Goal: Find specific page/section: Find specific page/section

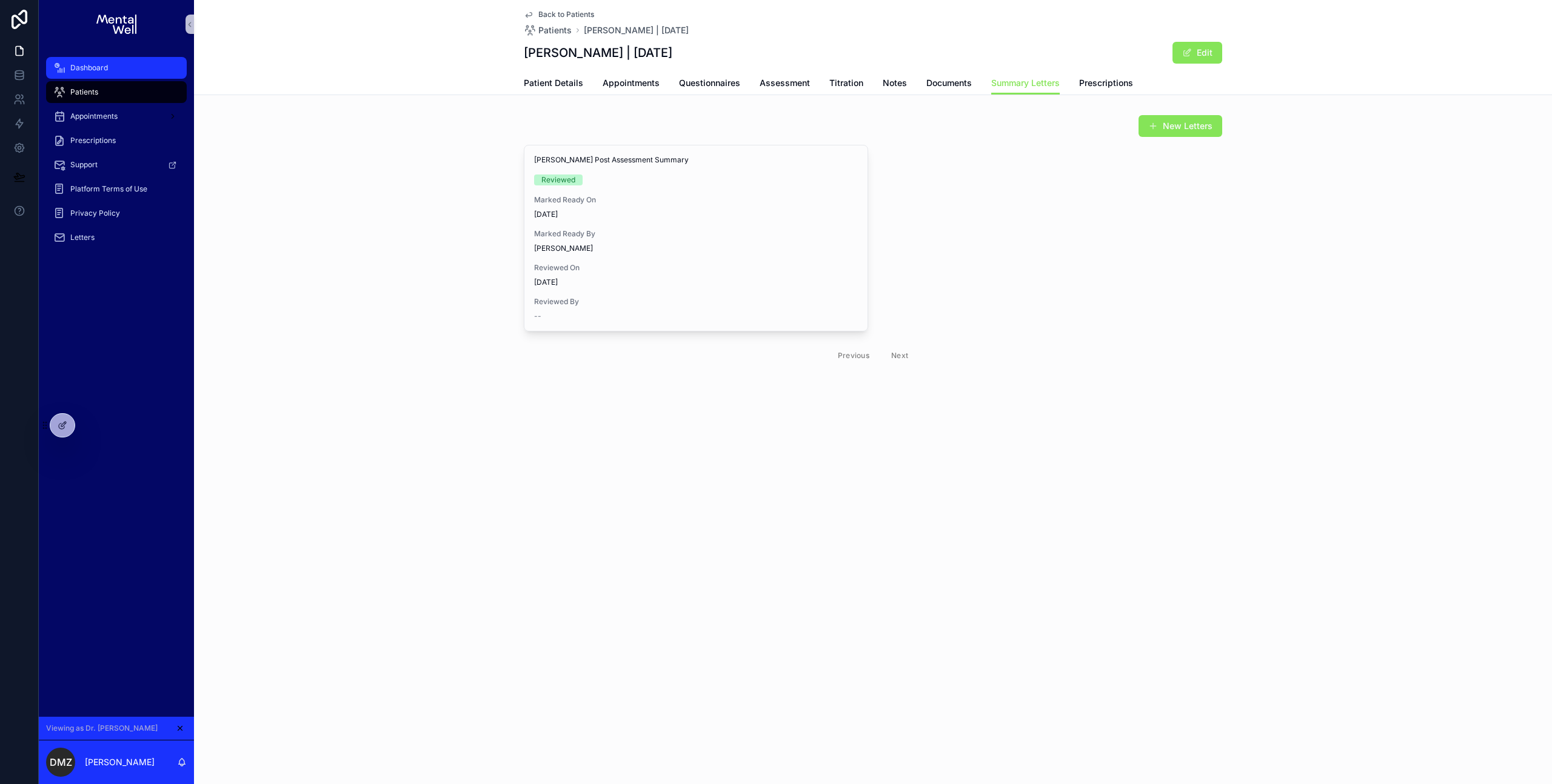
click at [132, 72] on div "Dashboard" at bounding box center [116, 68] width 126 height 20
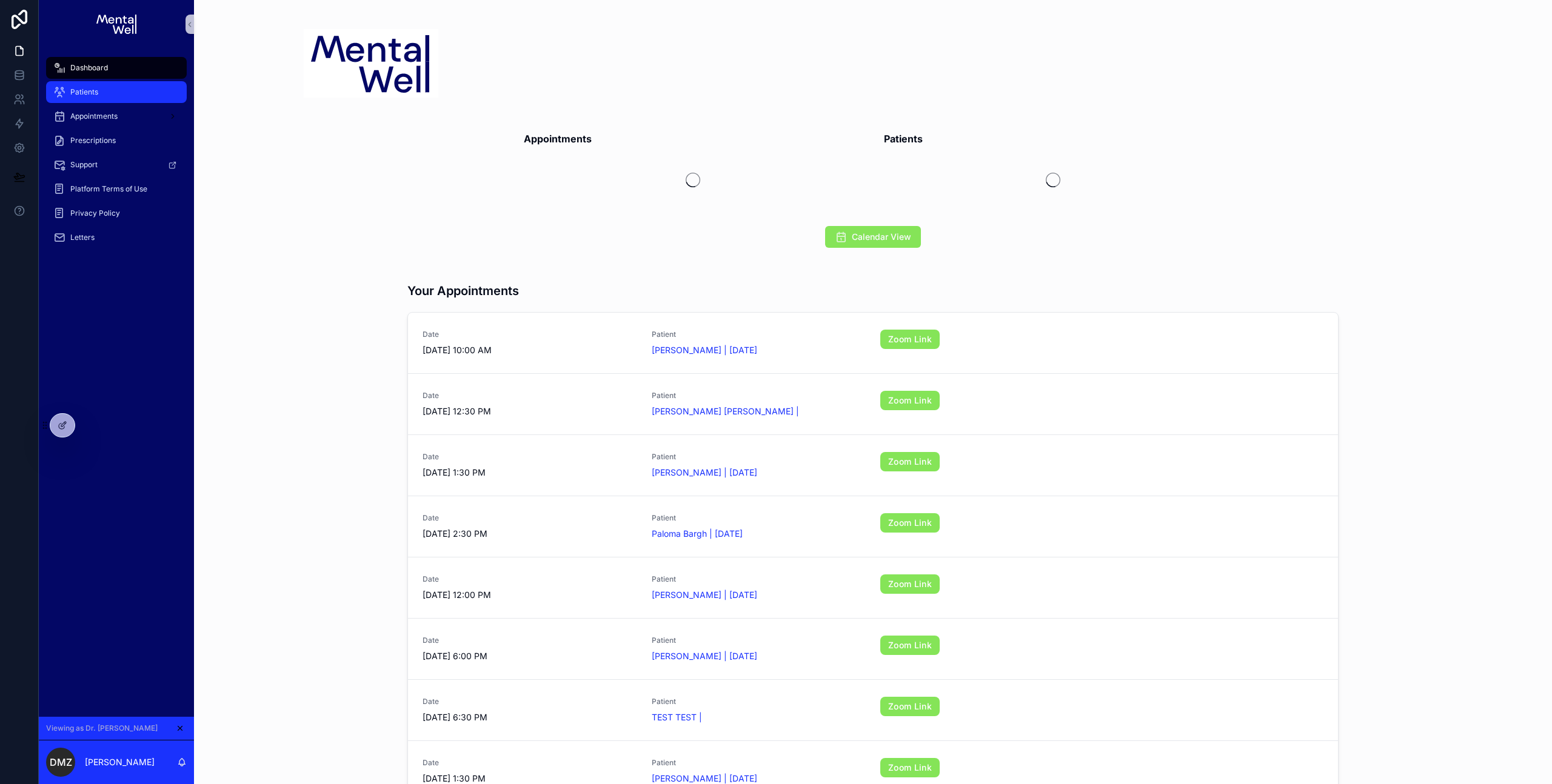
click at [129, 89] on div "Patients" at bounding box center [116, 92] width 126 height 20
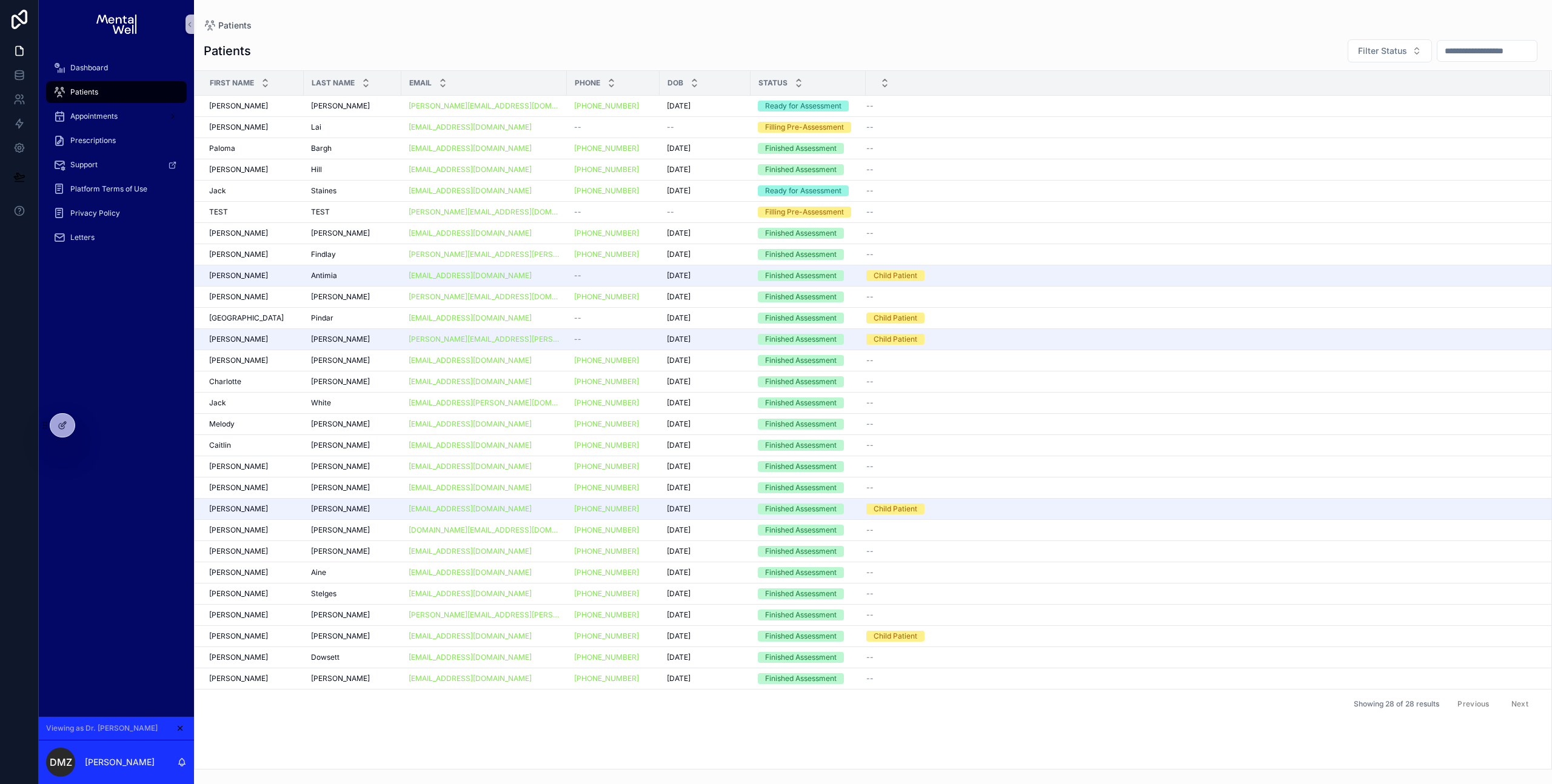
click at [1453, 51] on input "scrollable content" at bounding box center [1487, 51] width 99 height 17
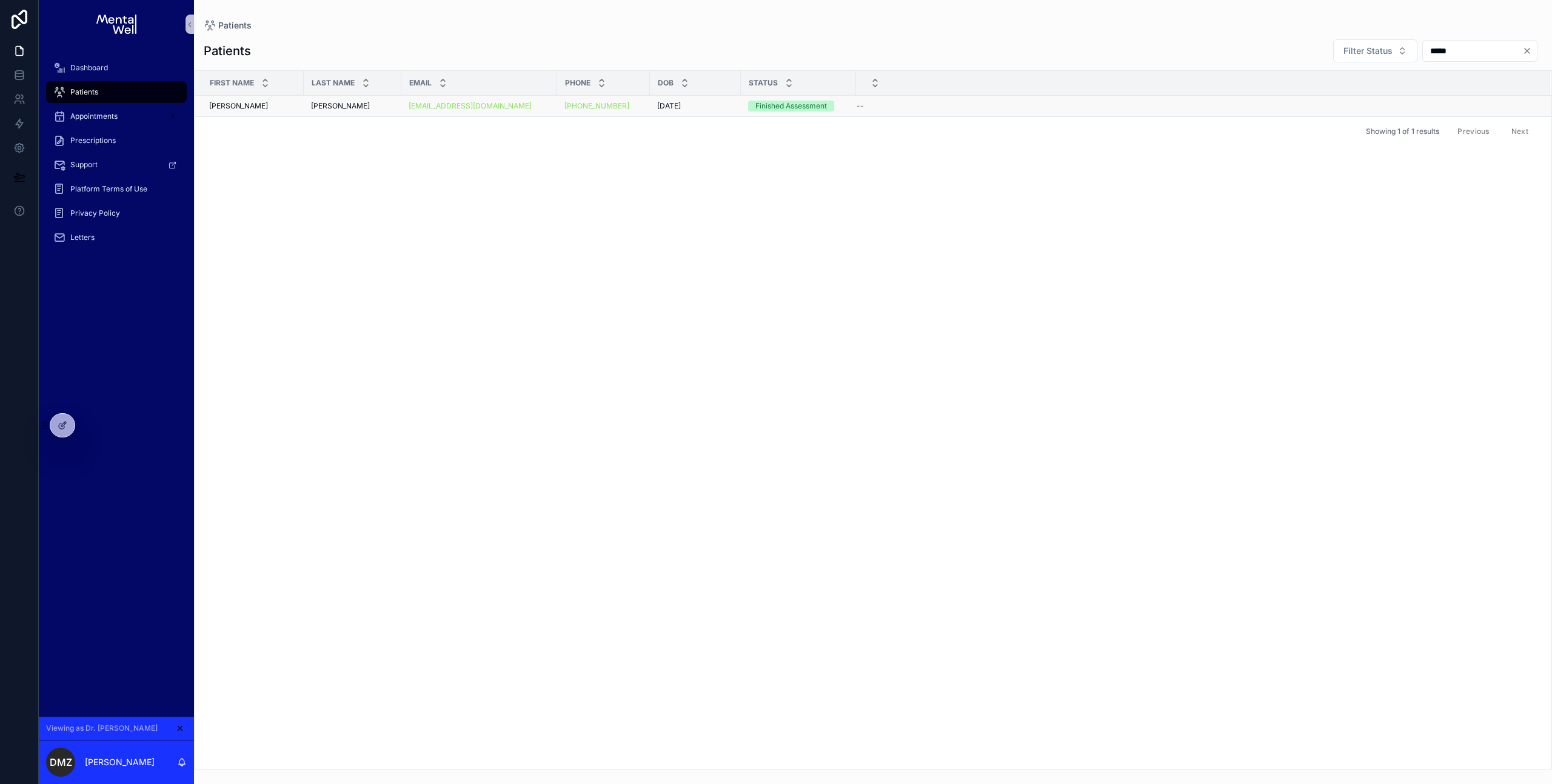
type input "*****"
click at [384, 112] on td "[PERSON_NAME] [PERSON_NAME]" at bounding box center [352, 106] width 98 height 21
click at [382, 109] on div "[PERSON_NAME] [PERSON_NAME]" at bounding box center [353, 106] width 83 height 10
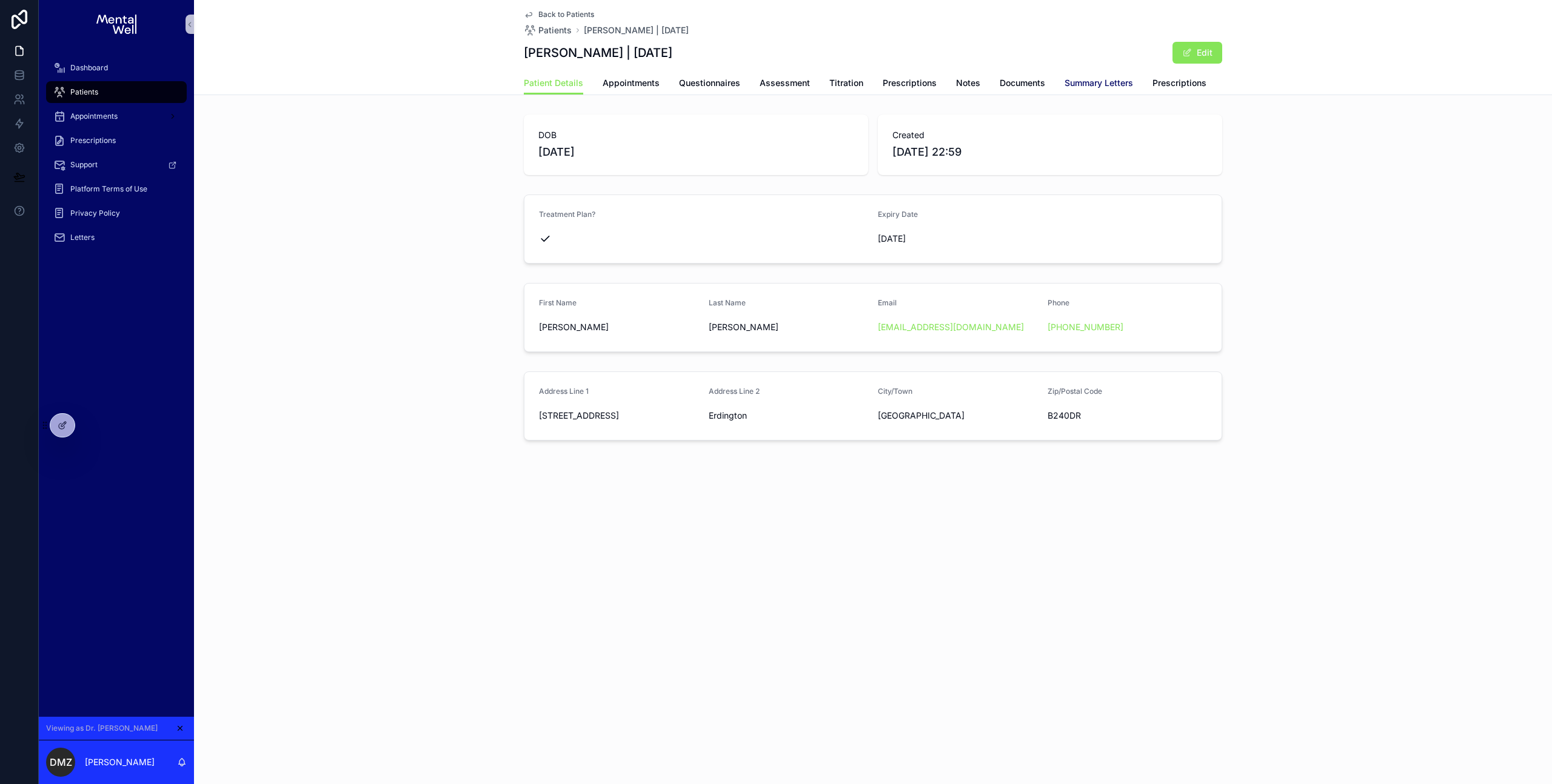
click at [1067, 89] on link "Summary Letters" at bounding box center [1098, 84] width 68 height 24
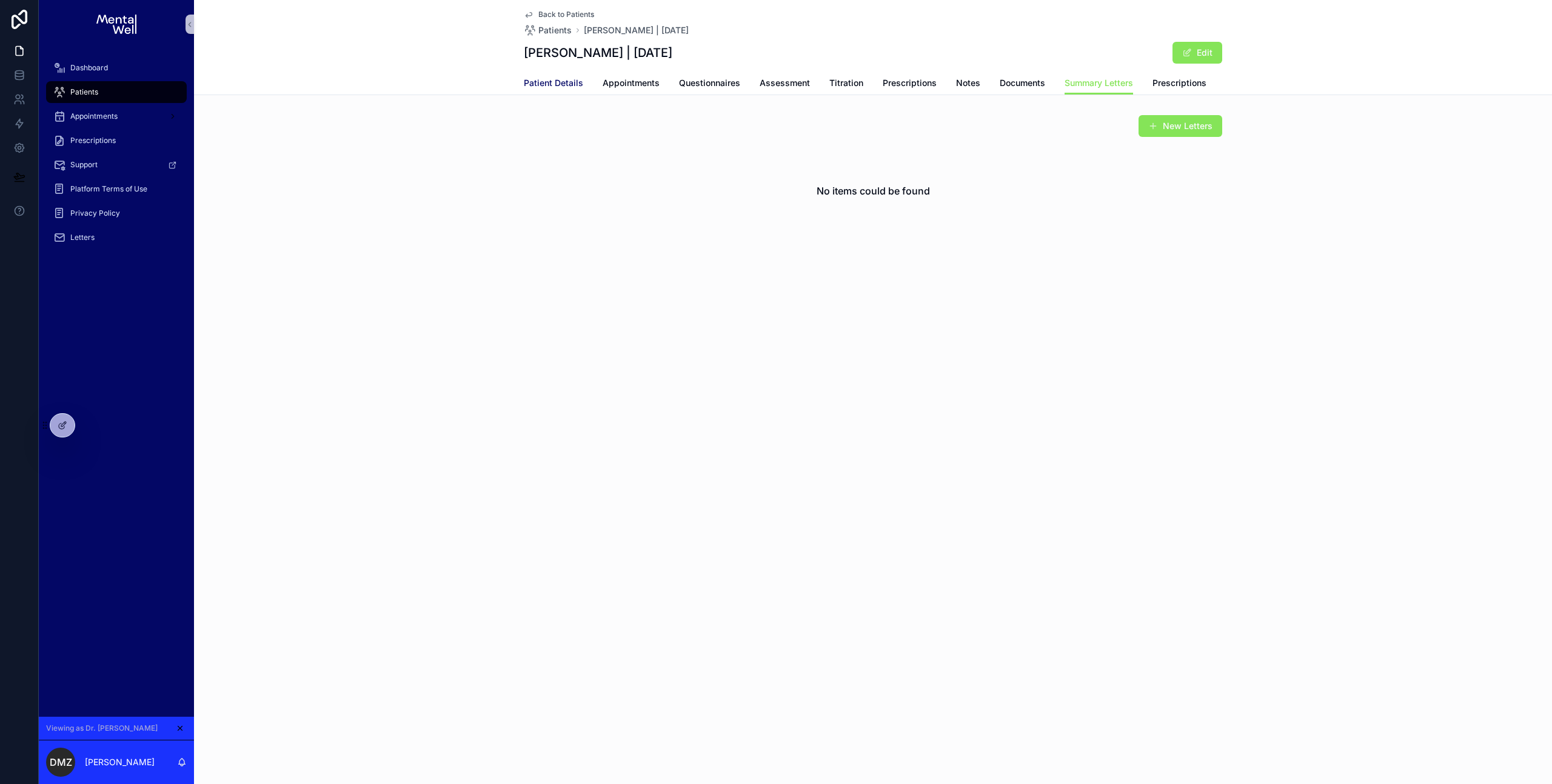
click at [562, 86] on span "Patient Details" at bounding box center [553, 82] width 59 height 12
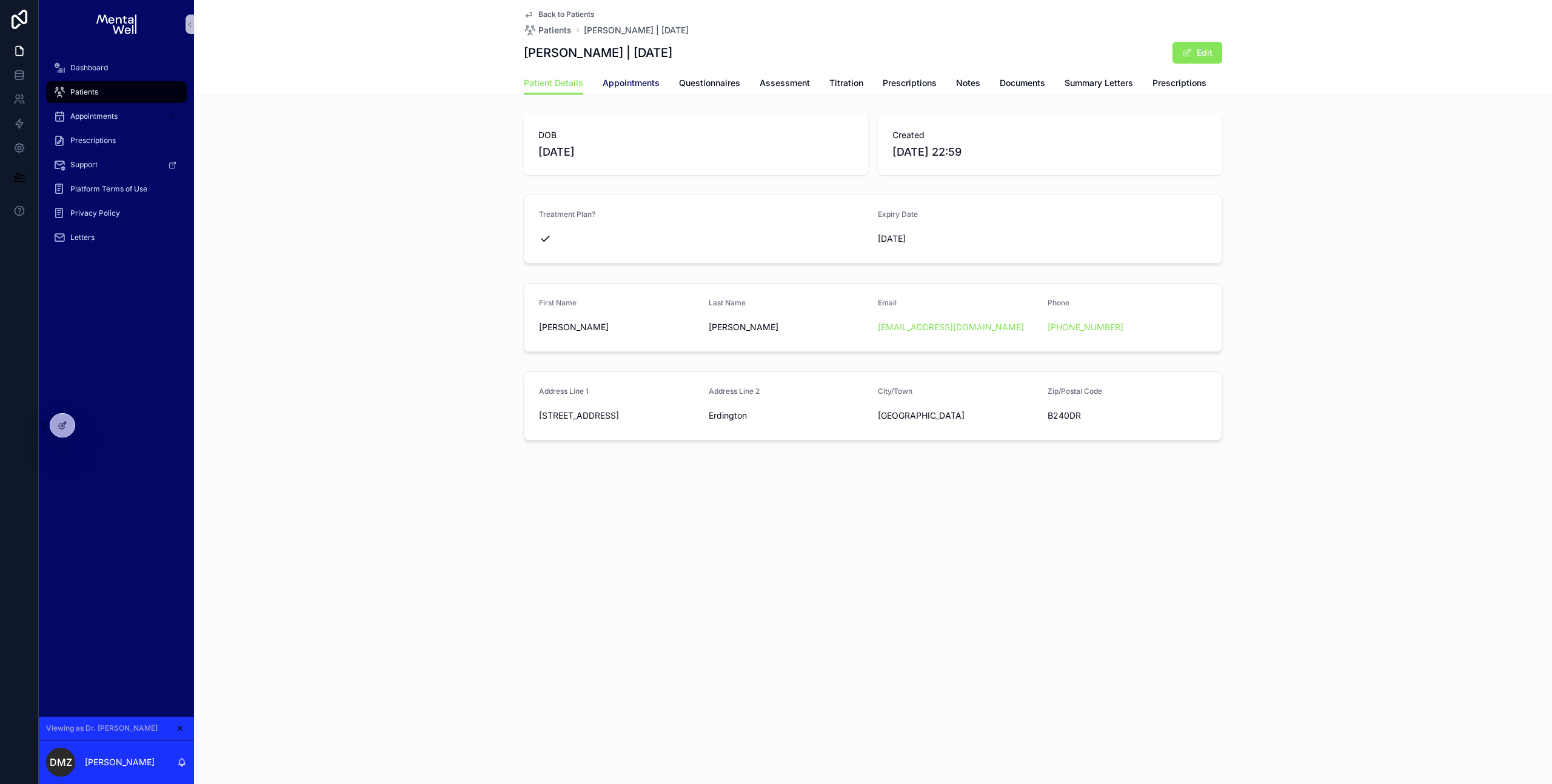
click at [629, 77] on span "Appointments" at bounding box center [631, 82] width 57 height 12
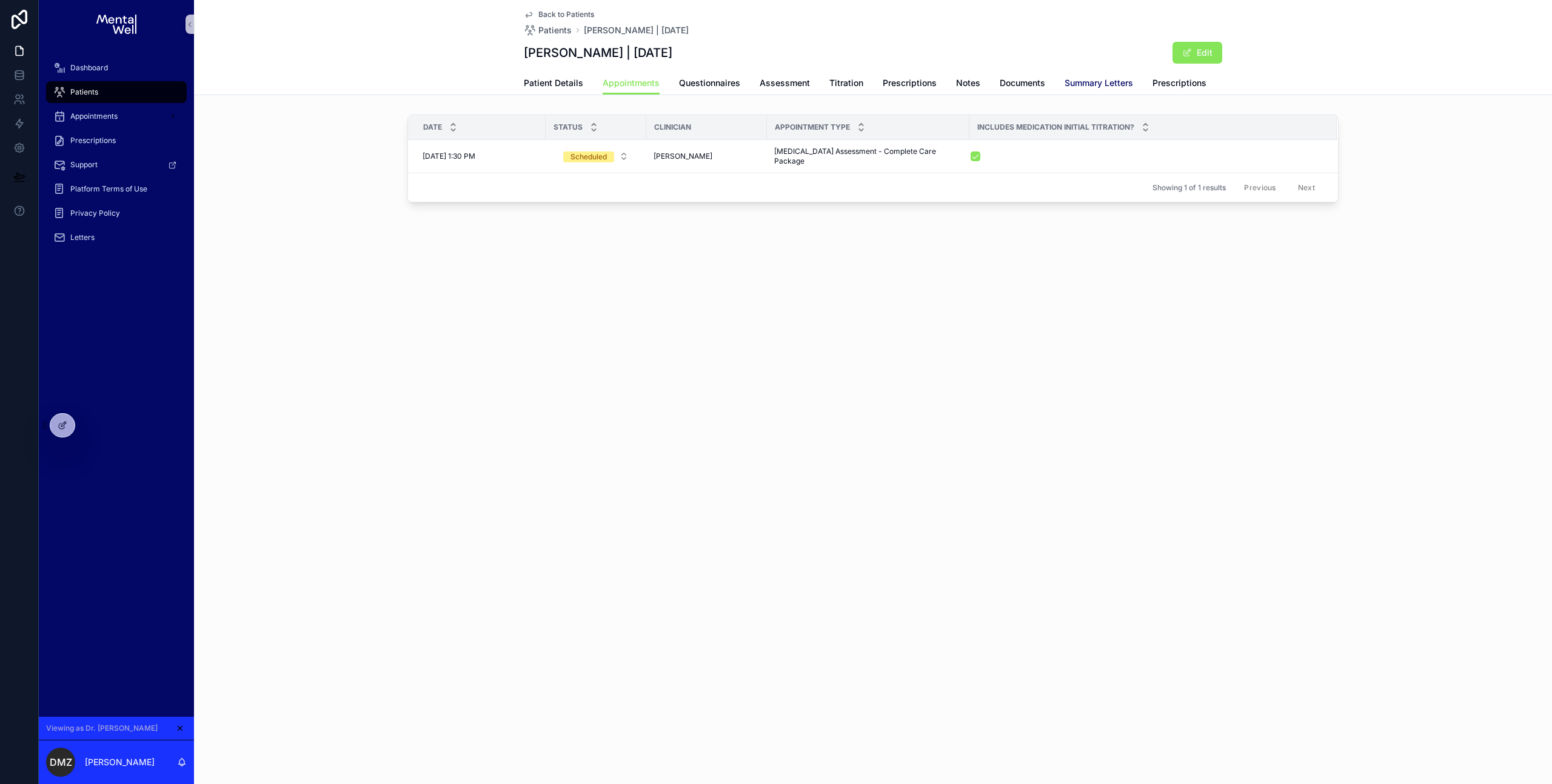
click at [1096, 90] on link "Summary Letters" at bounding box center [1098, 84] width 68 height 24
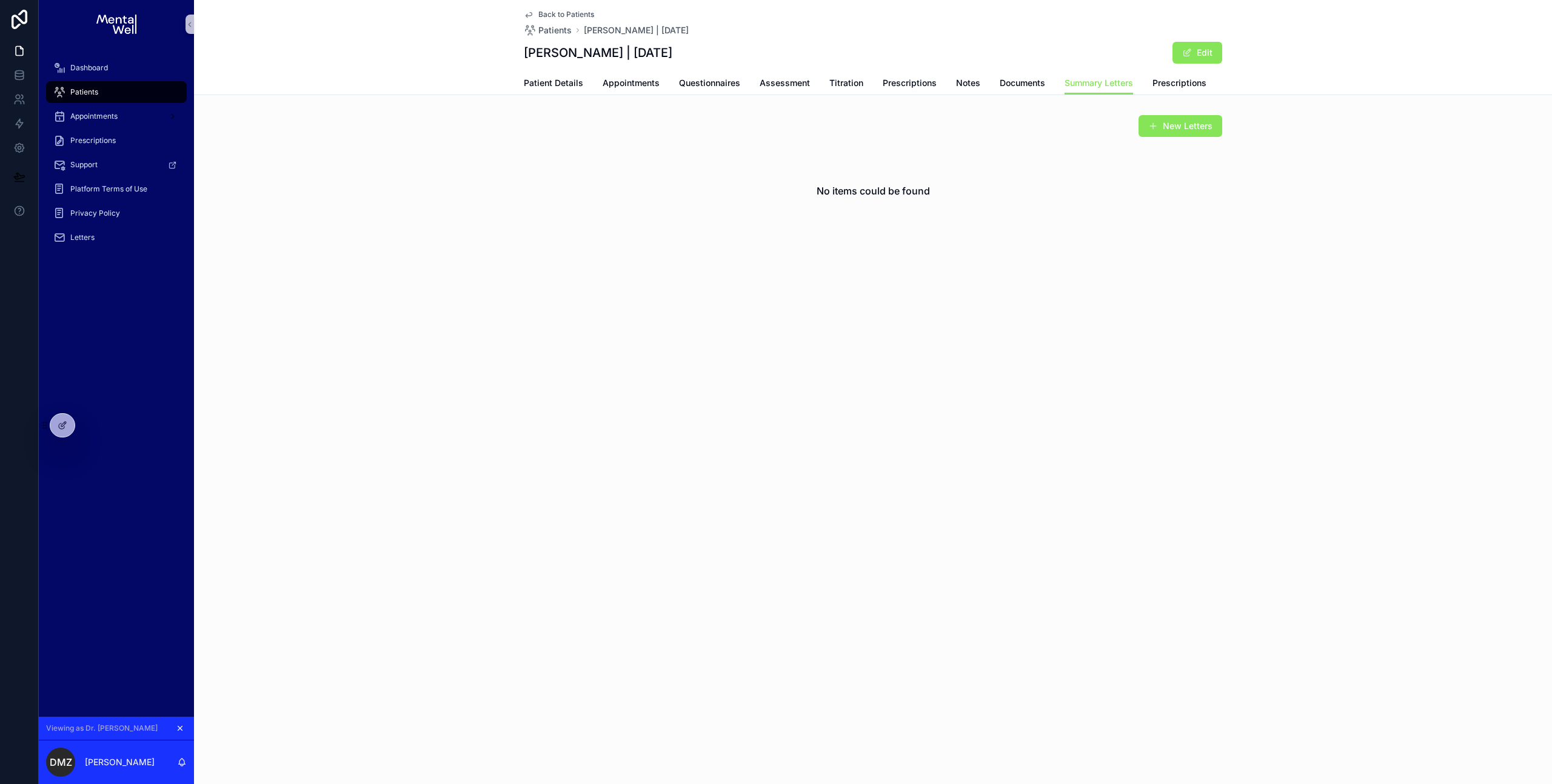
click at [180, 727] on icon "scrollable content" at bounding box center [180, 728] width 8 height 8
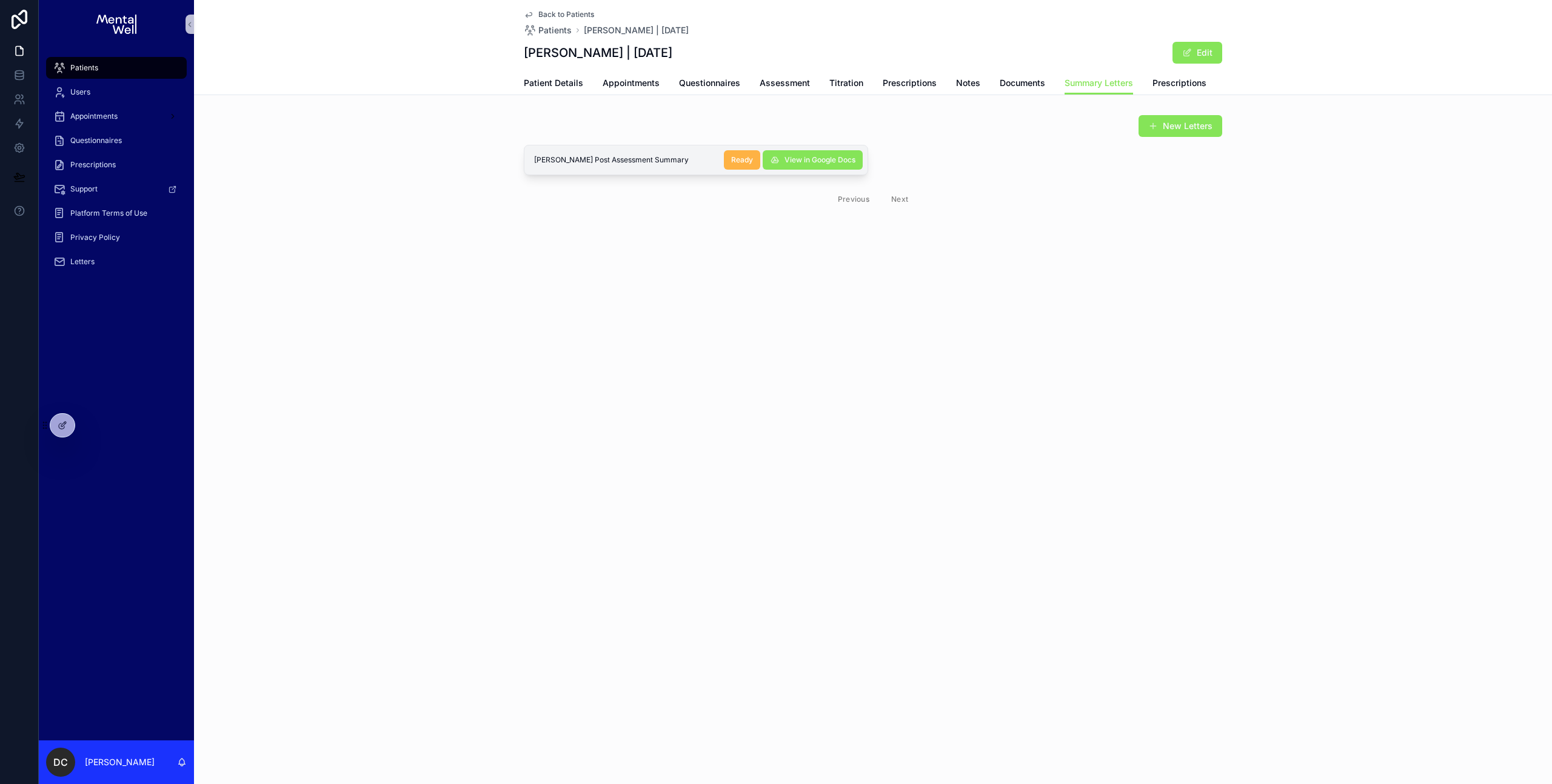
click at [737, 160] on span "Ready" at bounding box center [742, 160] width 22 height 10
click at [460, 190] on div "New Letters [PERSON_NAME] Post Assessment Summary Ready Marked Ready On [DATE] …" at bounding box center [873, 208] width 1358 height 197
click at [1178, 62] on button "Edit" at bounding box center [1197, 52] width 50 height 22
click at [913, 193] on div "Louis McBean Post Assessment Summary Ready Marked Ready On 28/09/2025 Marked Re…" at bounding box center [873, 223] width 698 height 157
click at [1199, 59] on button "Done" at bounding box center [1194, 52] width 56 height 22
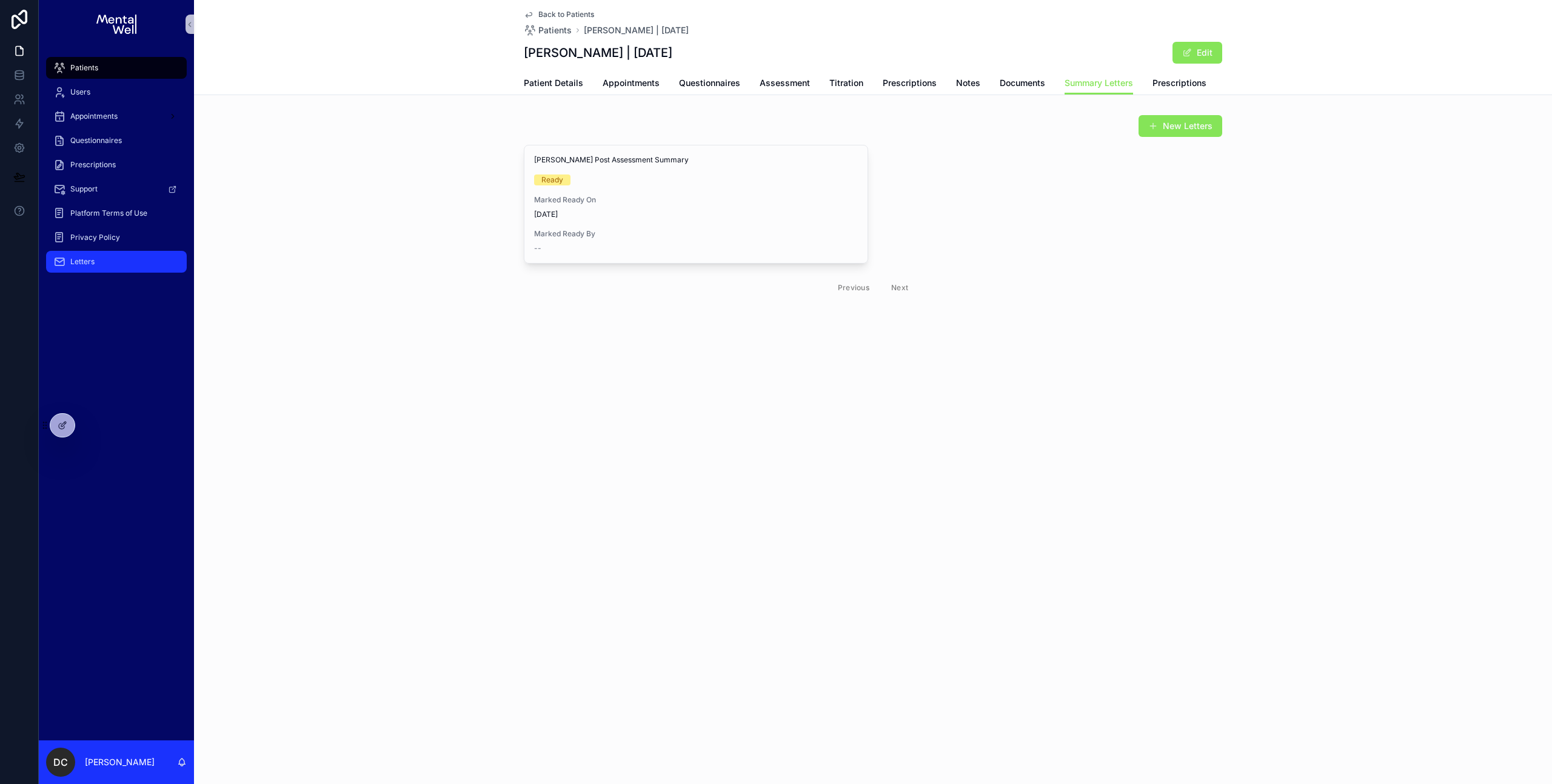
click at [133, 263] on div "Letters" at bounding box center [116, 262] width 126 height 20
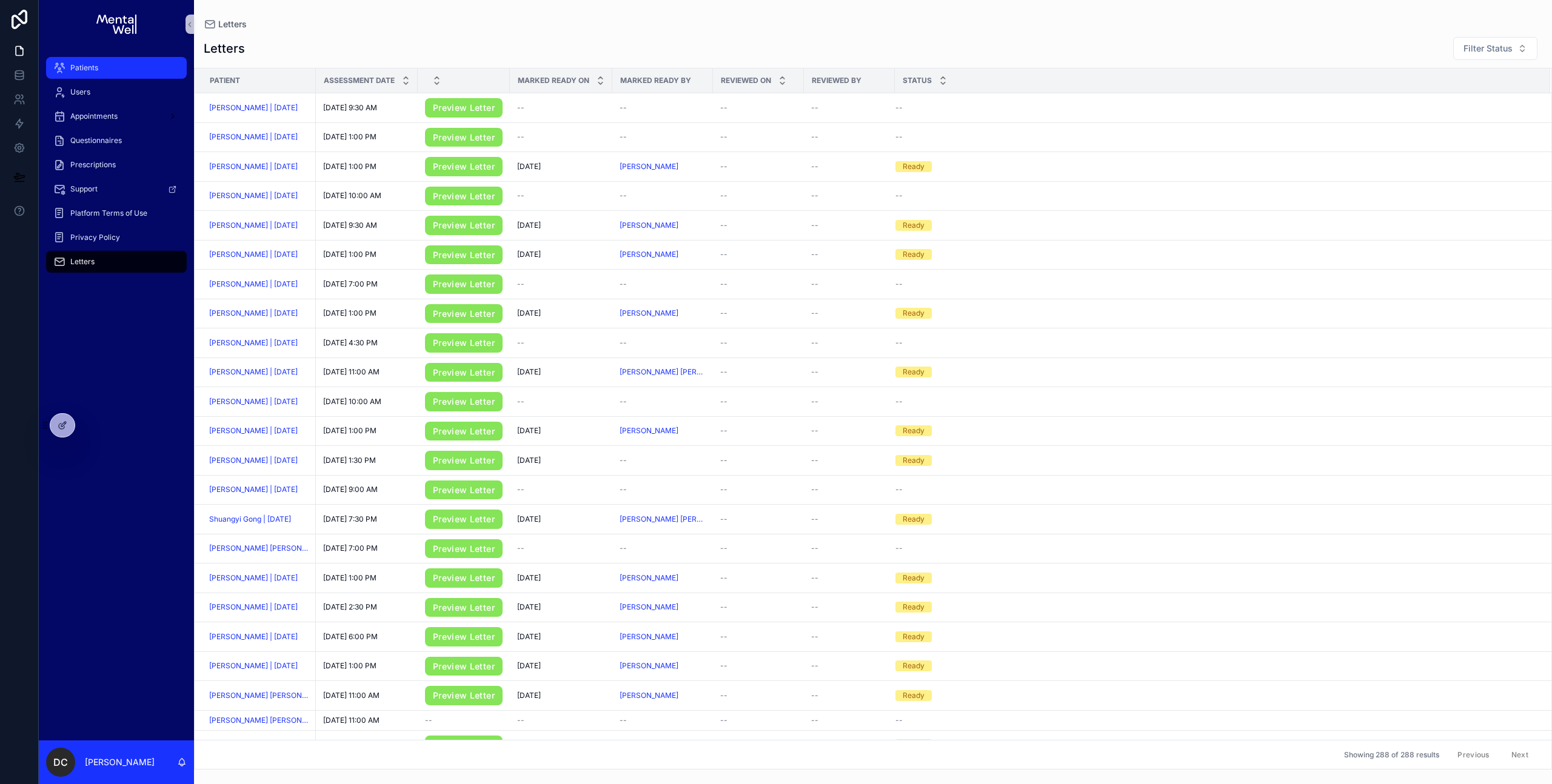
click at [121, 65] on div "Patients" at bounding box center [116, 68] width 126 height 20
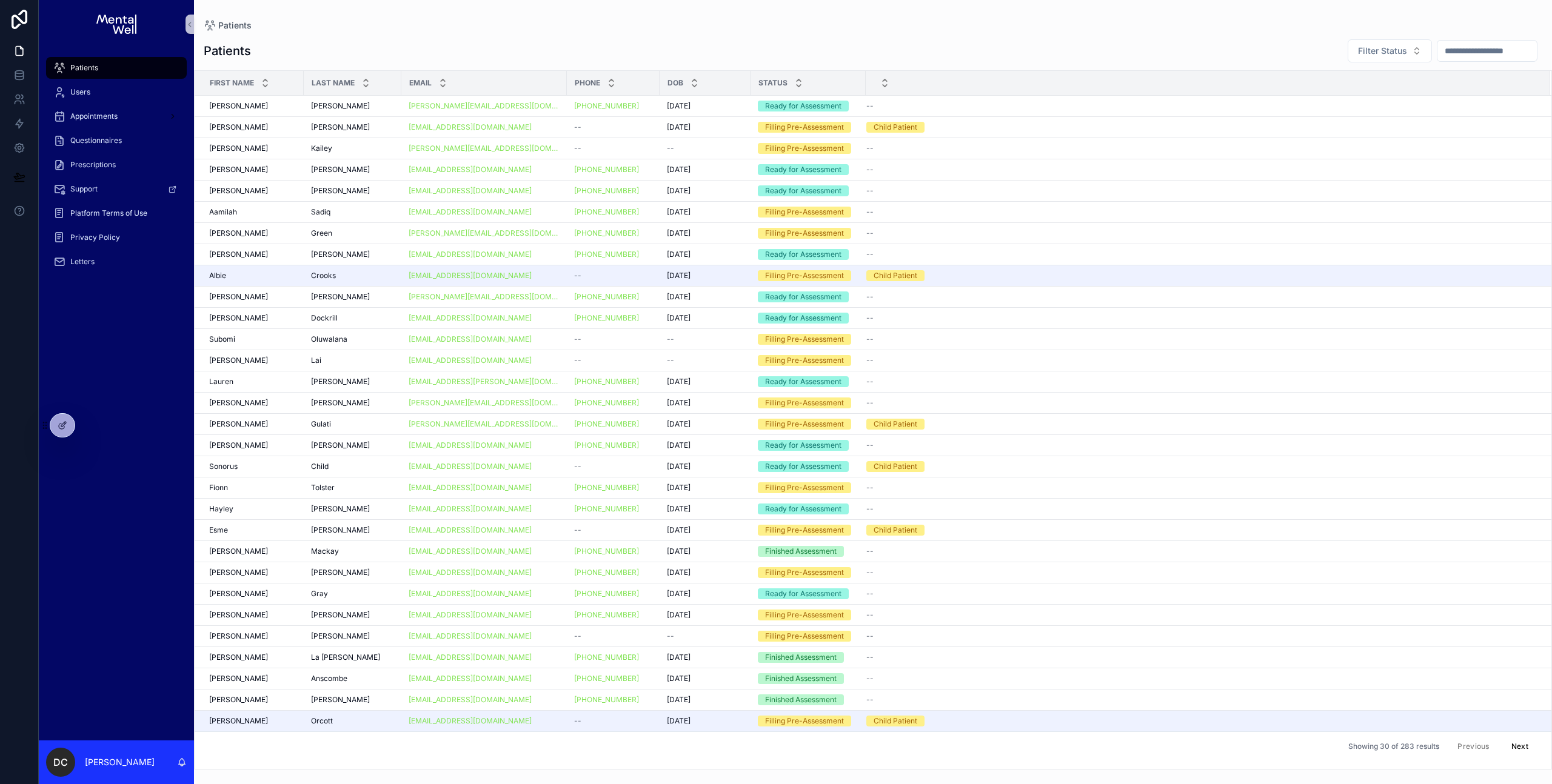
click at [1457, 52] on input "scrollable content" at bounding box center [1487, 51] width 99 height 17
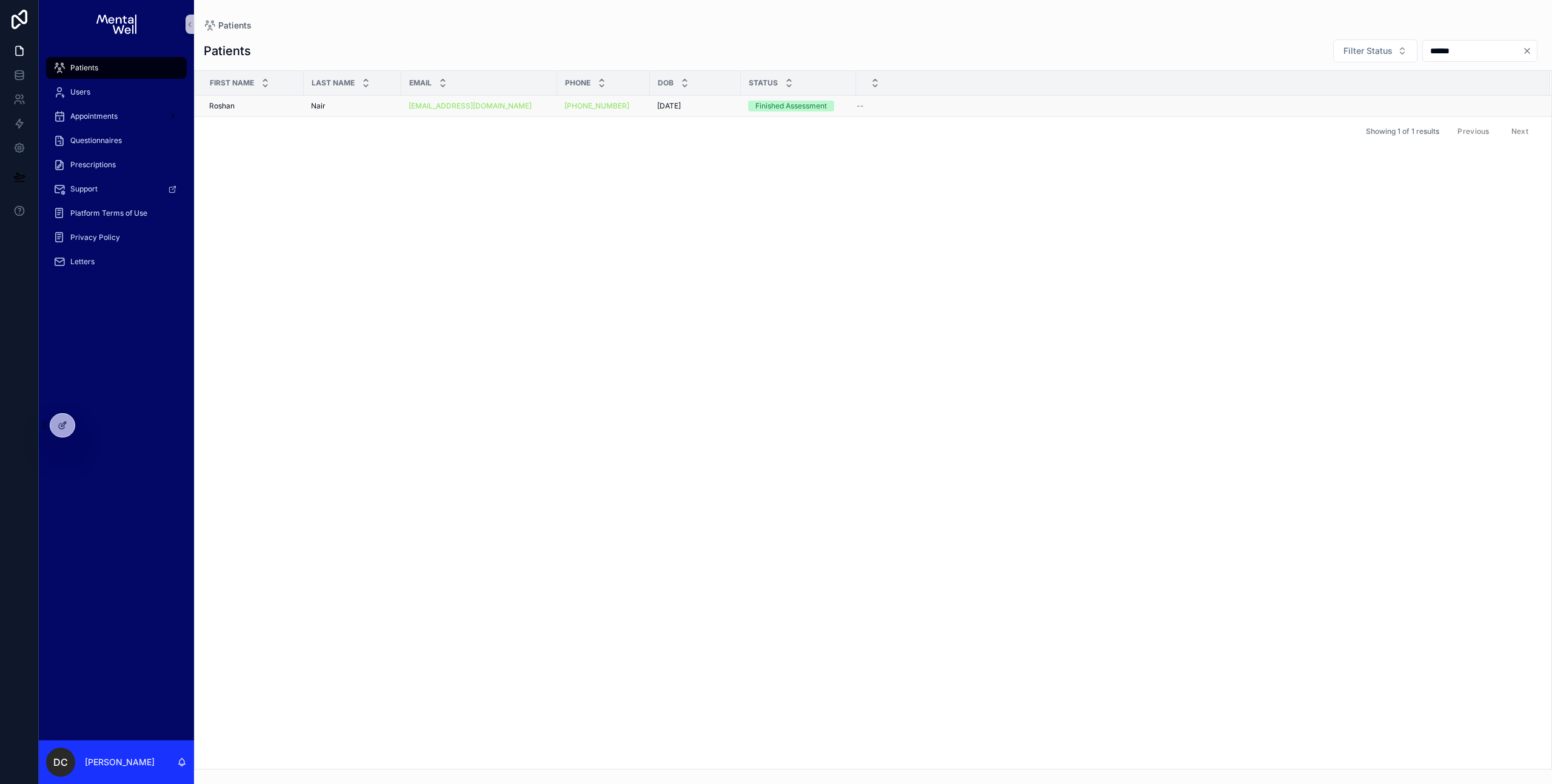
type input "******"
click at [382, 112] on td "Nair Nair" at bounding box center [352, 106] width 98 height 21
click at [374, 102] on div "Nair Nair" at bounding box center [353, 106] width 83 height 10
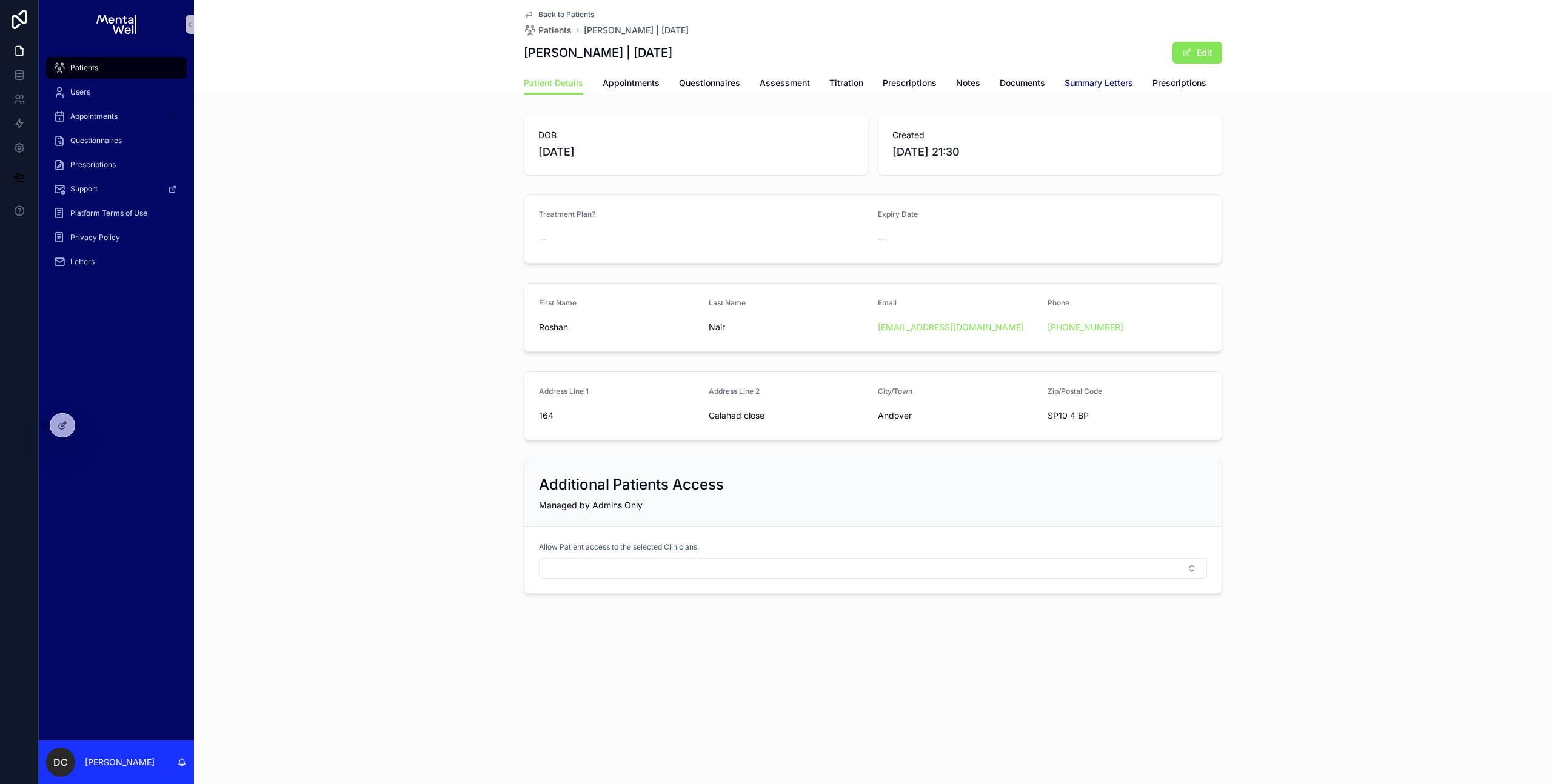
click at [1076, 83] on span "Summary Letters" at bounding box center [1098, 82] width 68 height 12
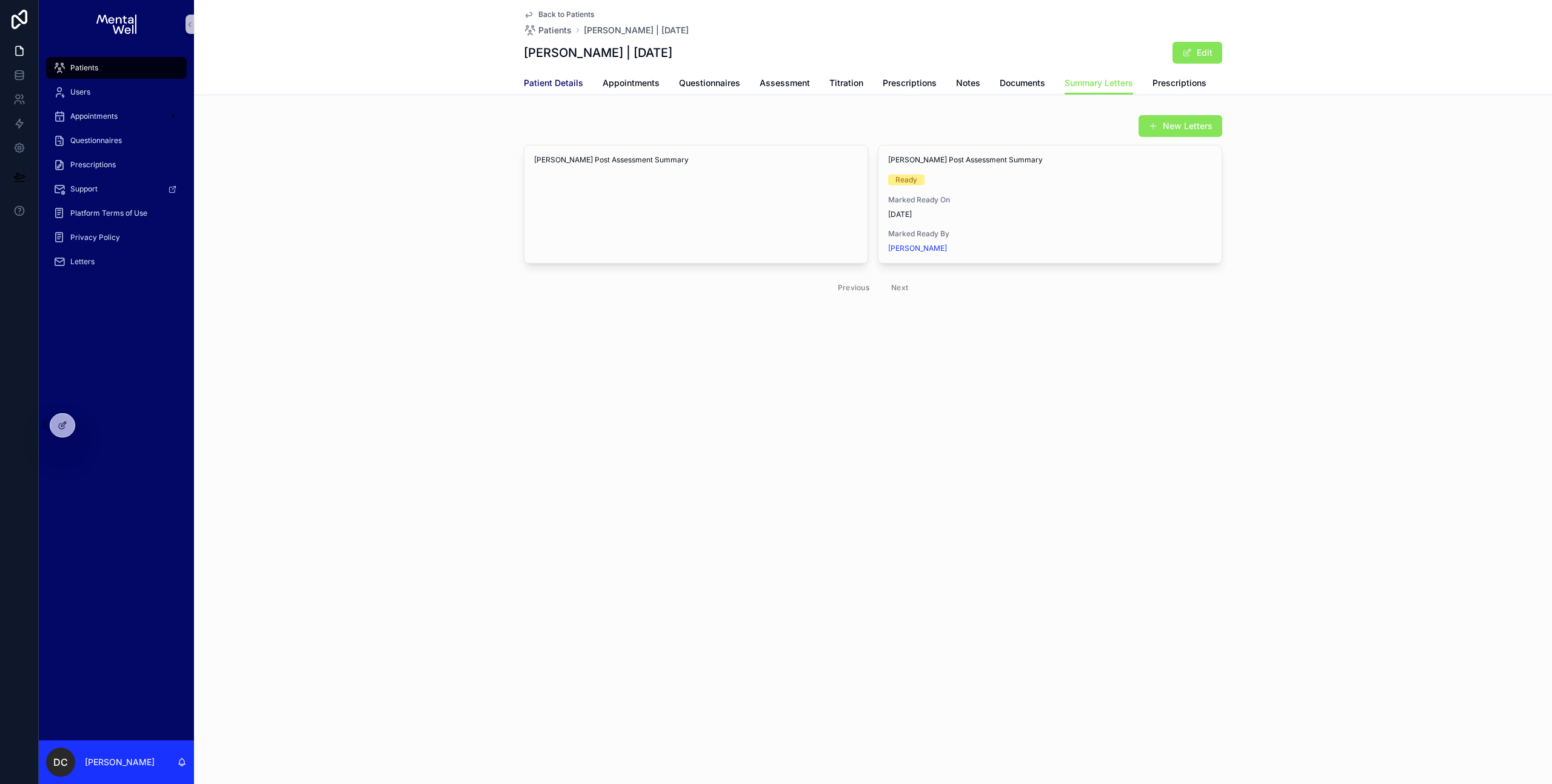
click at [580, 86] on span "Patient Details" at bounding box center [553, 82] width 59 height 12
